Goal: Task Accomplishment & Management: Use online tool/utility

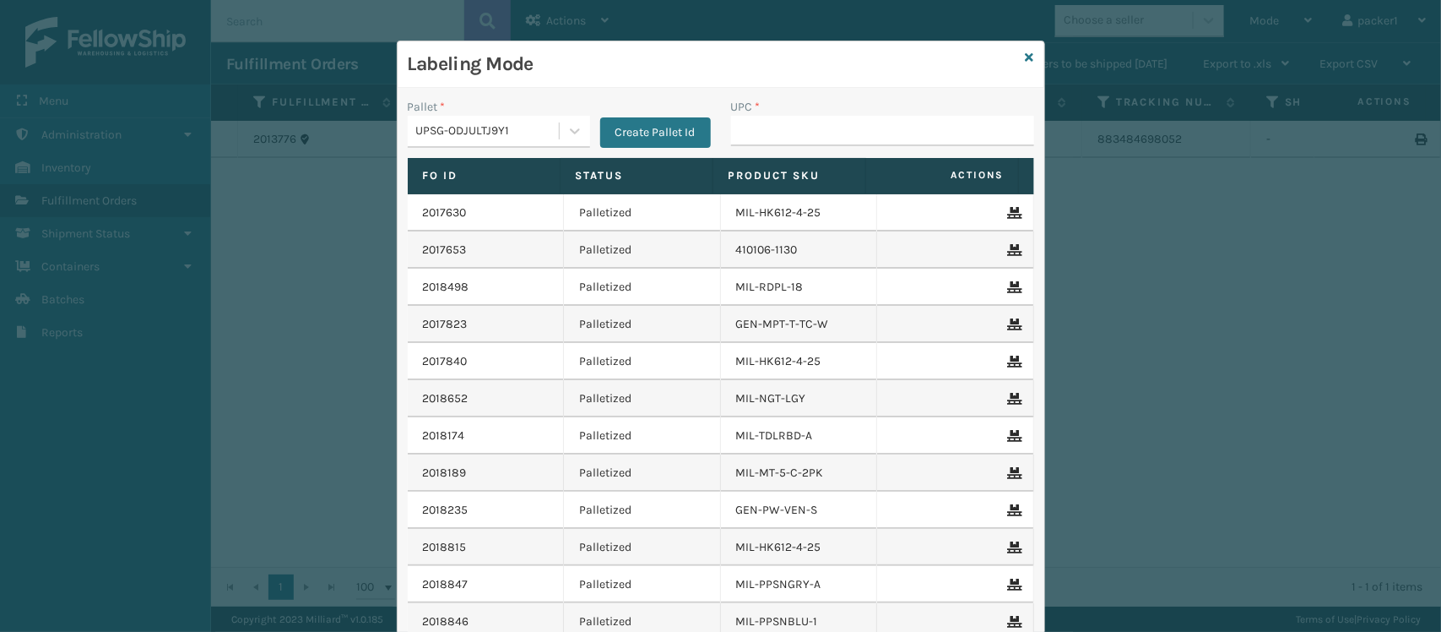
click at [896, 118] on input "UPC *" at bounding box center [882, 131] width 303 height 30
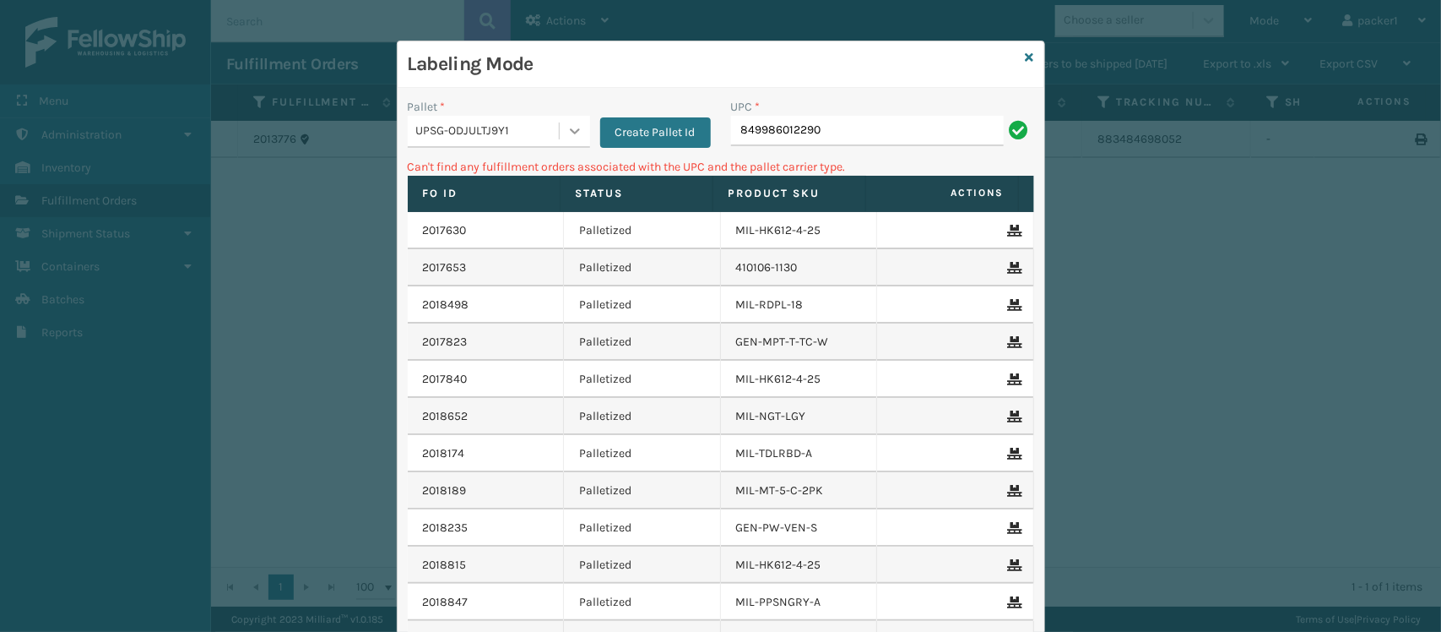
click at [571, 131] on icon at bounding box center [575, 130] width 17 height 17
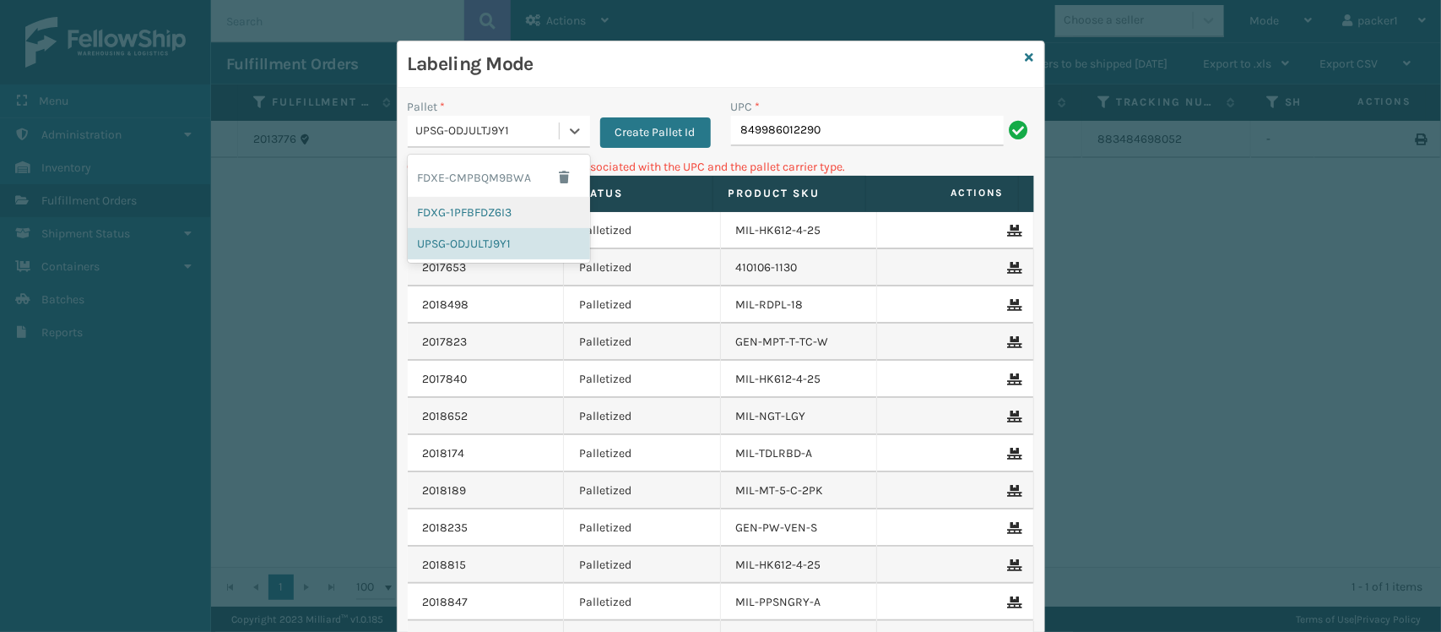
click at [481, 205] on div "FDXG-1PFBFDZ6I3" at bounding box center [499, 212] width 182 height 31
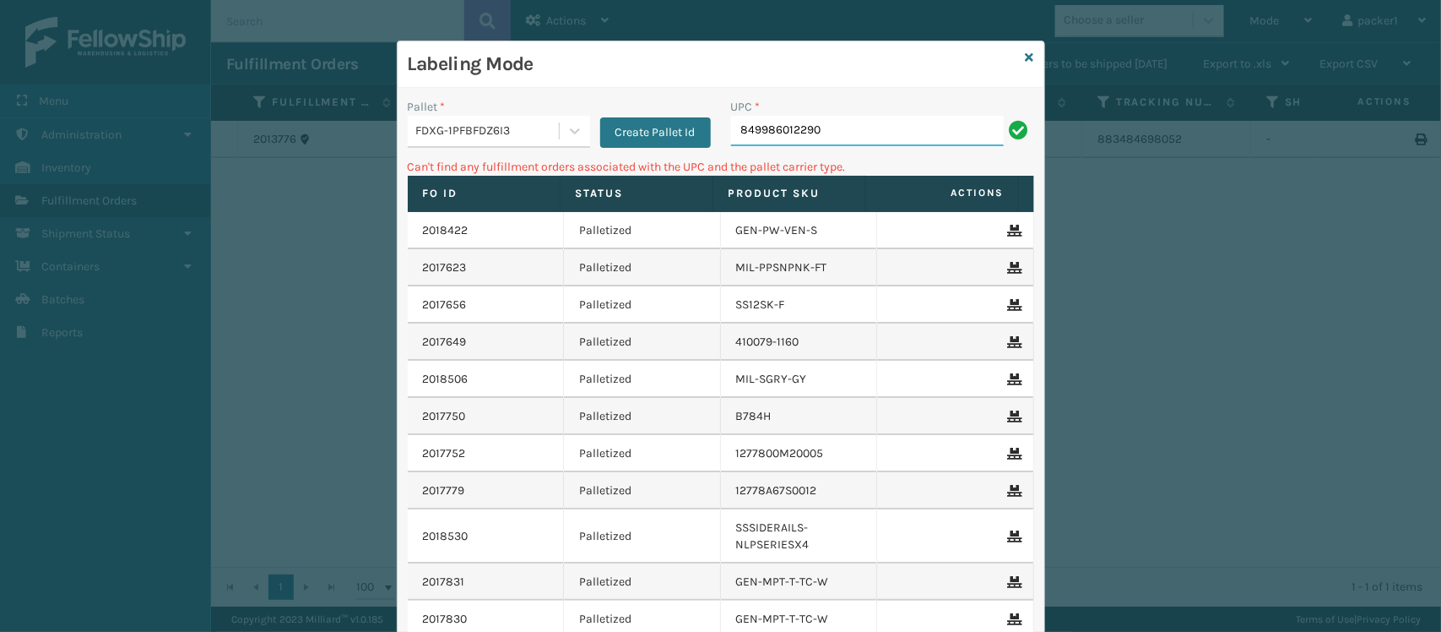
click at [830, 128] on input "849986012290" at bounding box center [867, 131] width 273 height 30
click at [581, 128] on div at bounding box center [575, 131] width 30 height 30
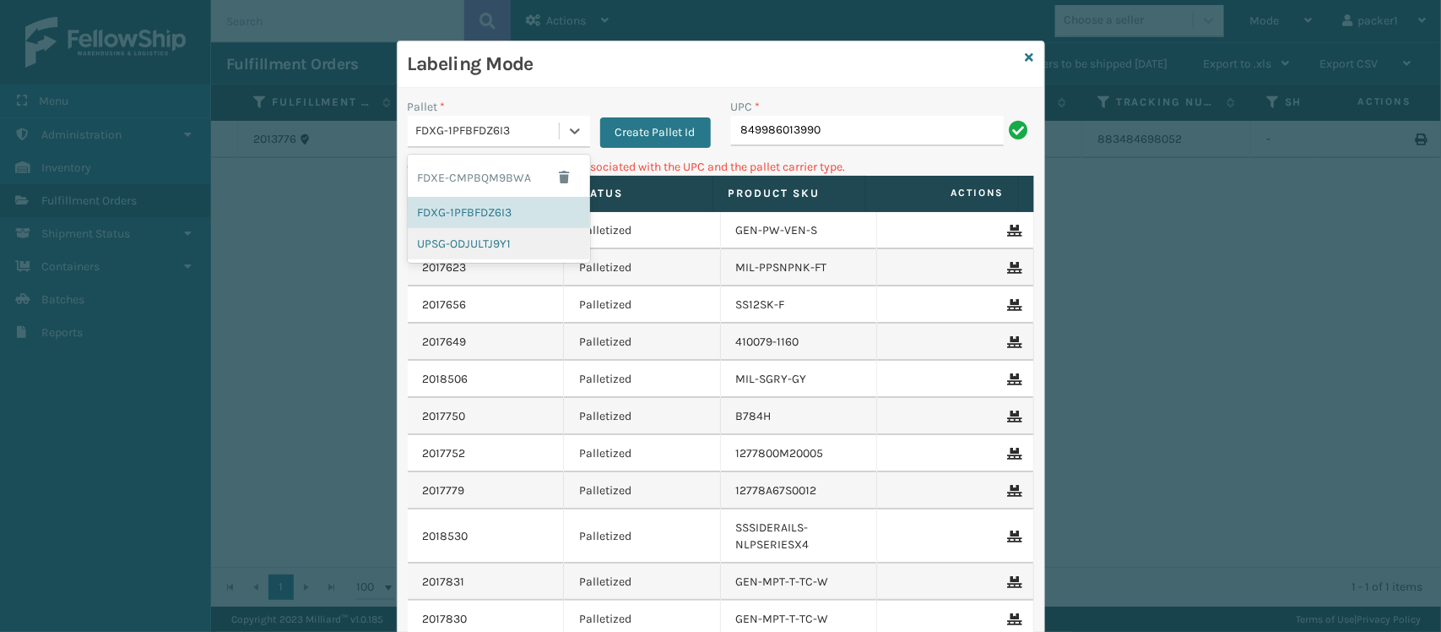
click at [517, 242] on div "UPSG-ODJULTJ9Y1" at bounding box center [499, 243] width 182 height 31
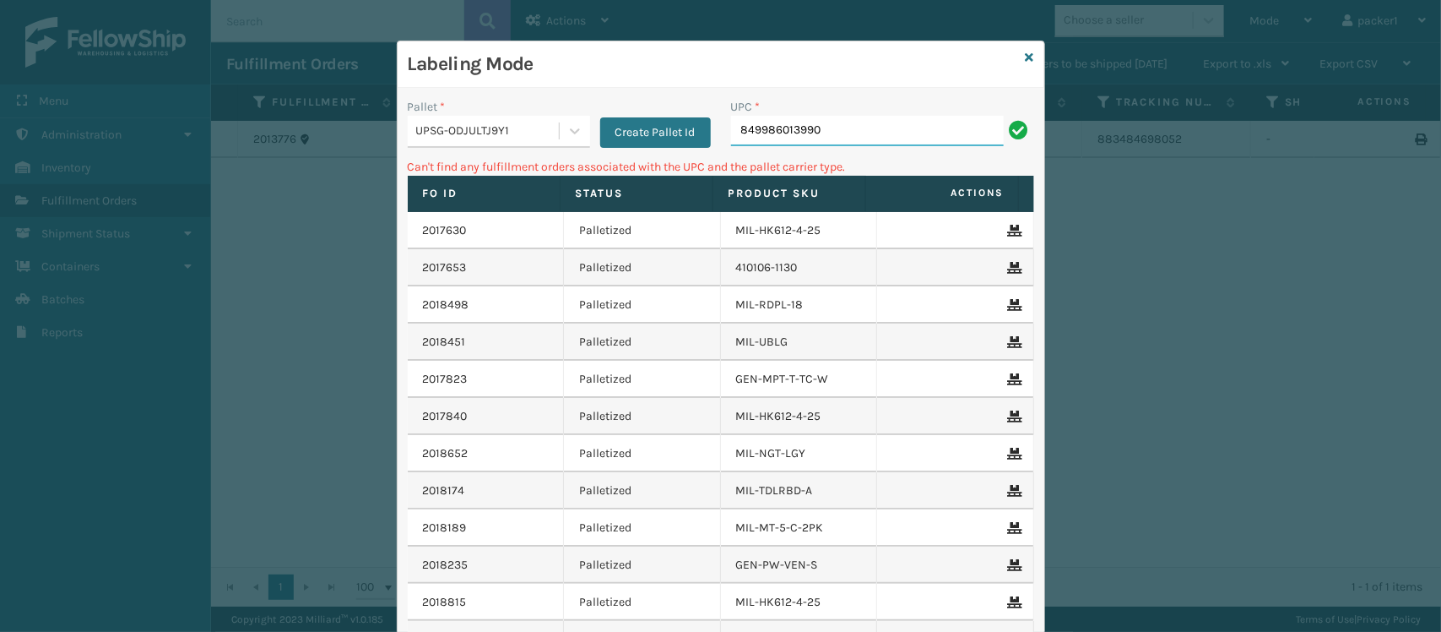
click at [838, 121] on input "849986013990" at bounding box center [867, 131] width 273 height 30
type input "8"
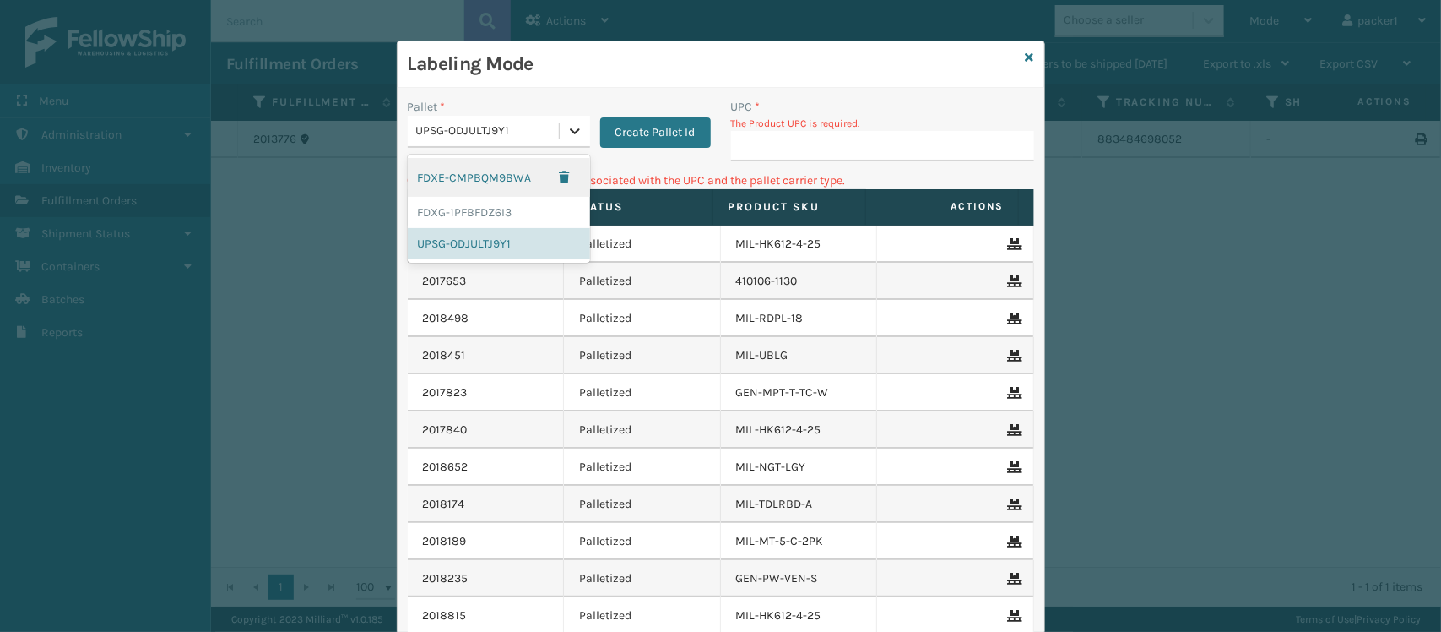
click at [575, 124] on div at bounding box center [575, 131] width 30 height 30
click at [471, 208] on div "FDXG-1PFBFDZ6I3" at bounding box center [499, 212] width 182 height 31
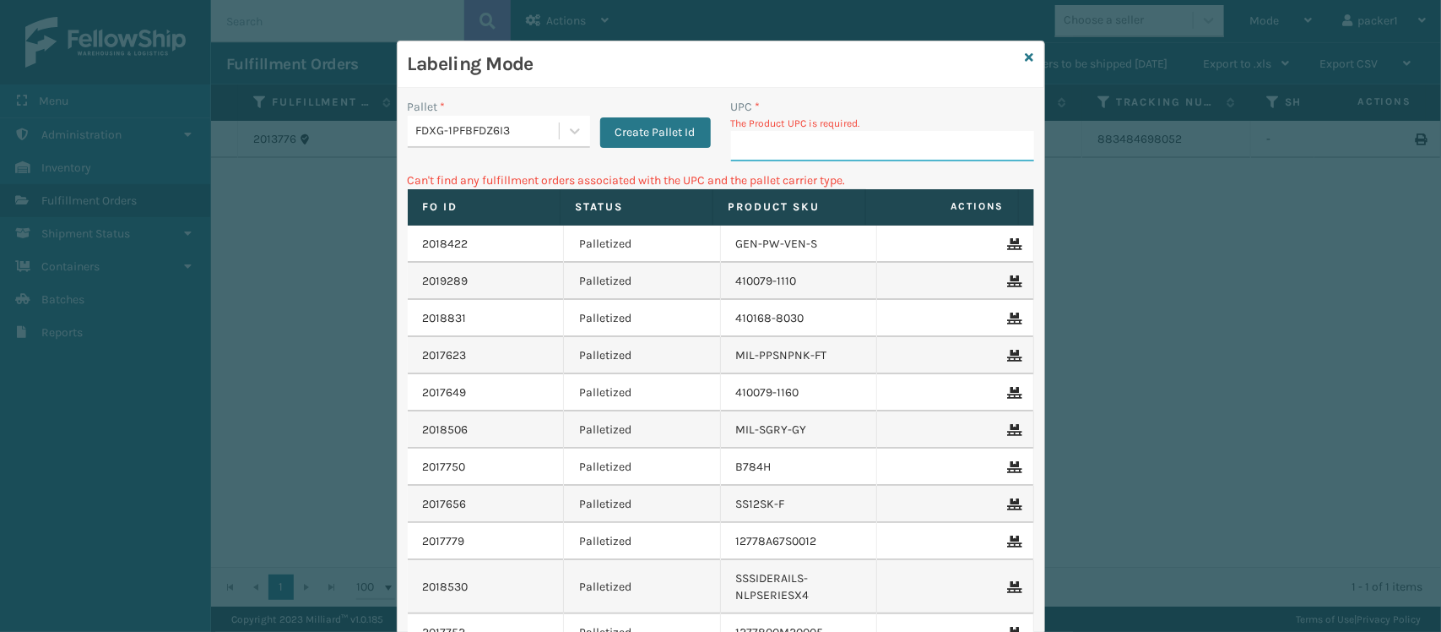
click at [756, 140] on input "UPC *" at bounding box center [882, 146] width 303 height 30
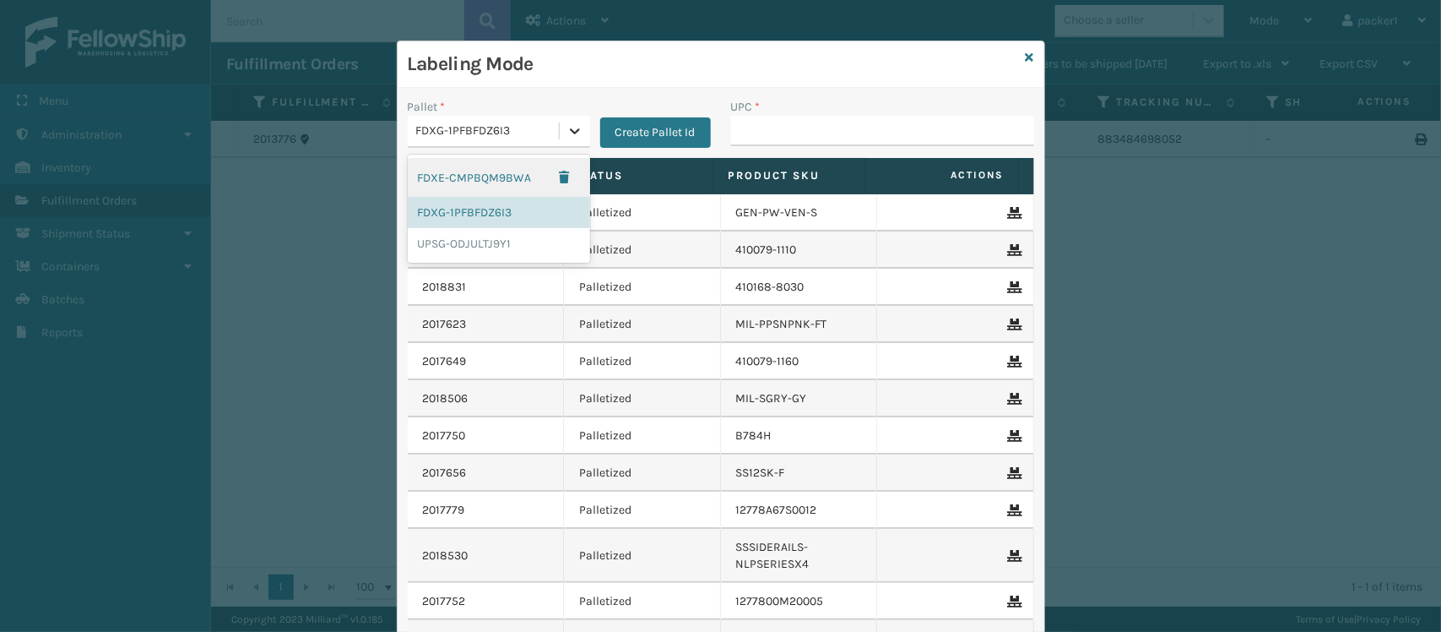
click at [570, 131] on icon at bounding box center [575, 131] width 10 height 6
click at [471, 247] on div "UPSG-ODJULTJ9Y1" at bounding box center [499, 243] width 182 height 31
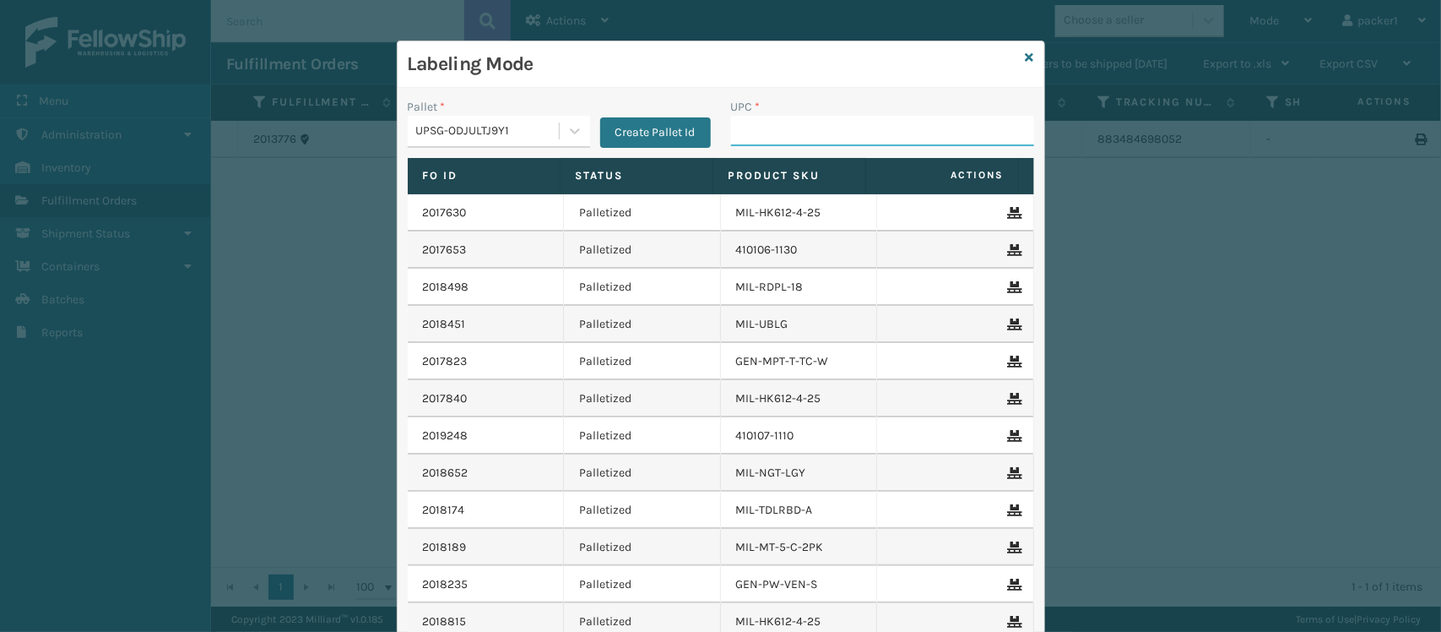
click at [792, 142] on input "UPC *" at bounding box center [882, 131] width 303 height 30
